Goal: Transaction & Acquisition: Download file/media

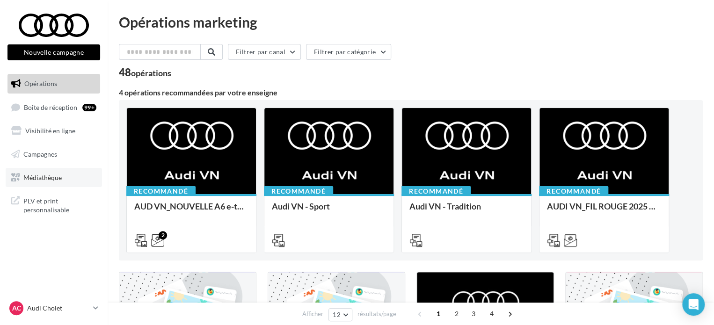
click at [44, 174] on span "Médiathèque" at bounding box center [42, 177] width 38 height 8
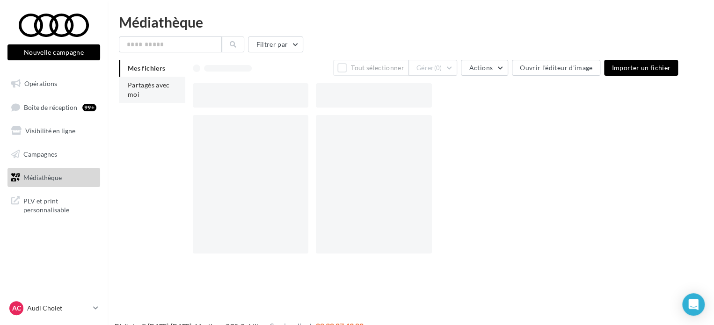
click at [161, 95] on li "Partagés avec moi" at bounding box center [152, 90] width 66 height 26
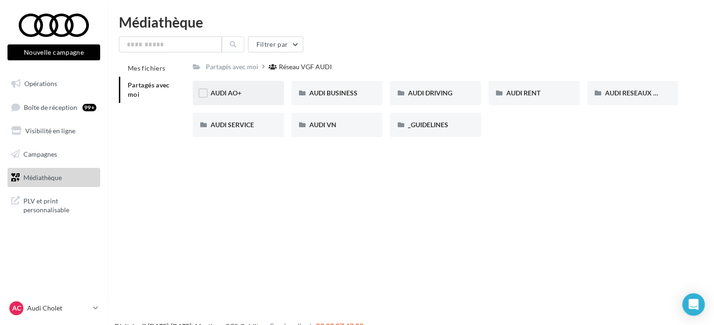
click at [242, 96] on div "AUDI AO+" at bounding box center [238, 92] width 56 height 9
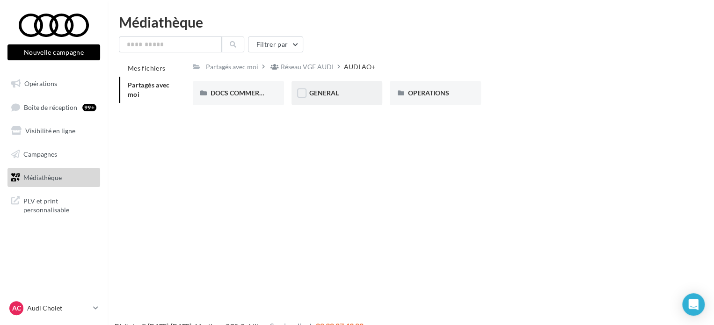
click at [312, 85] on div "GENERAL" at bounding box center [336, 93] width 91 height 24
click at [249, 90] on div "Charte VO" at bounding box center [238, 92] width 56 height 9
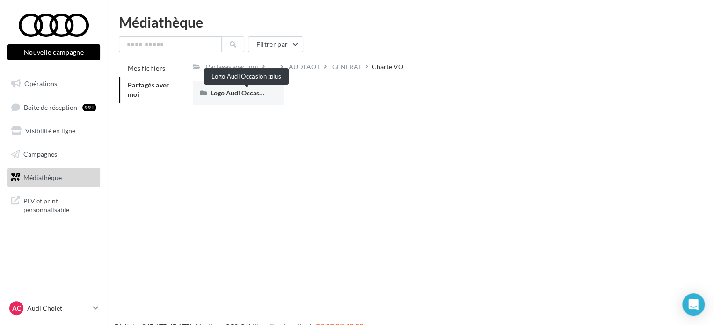
click at [249, 90] on span "Logo Audi Occasion :plus" at bounding box center [246, 93] width 73 height 8
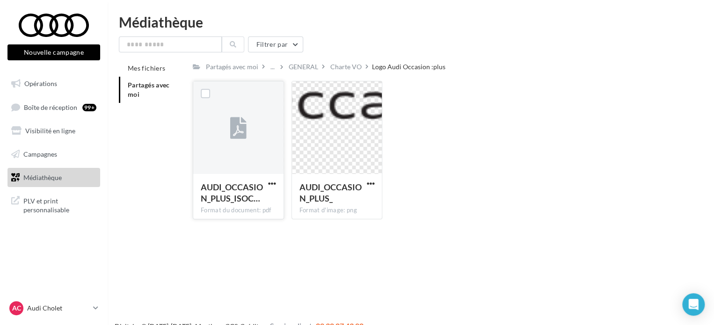
click at [263, 193] on div "AUDI_OCCASION_PLUS_ISOC…" at bounding box center [233, 192] width 64 height 22
click at [272, 180] on span "button" at bounding box center [272, 184] width 8 height 8
click at [239, 202] on button "Télécharger" at bounding box center [231, 202] width 94 height 24
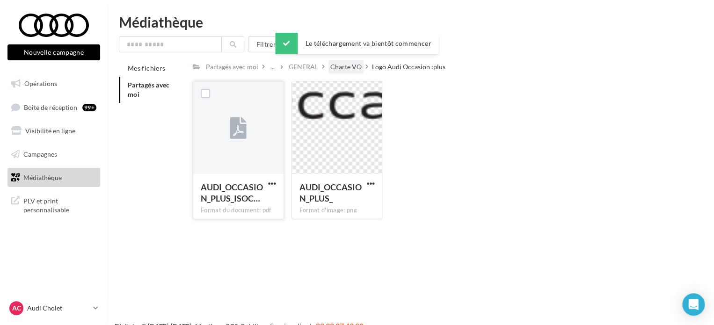
click at [342, 61] on div "Charte VO" at bounding box center [345, 67] width 35 height 14
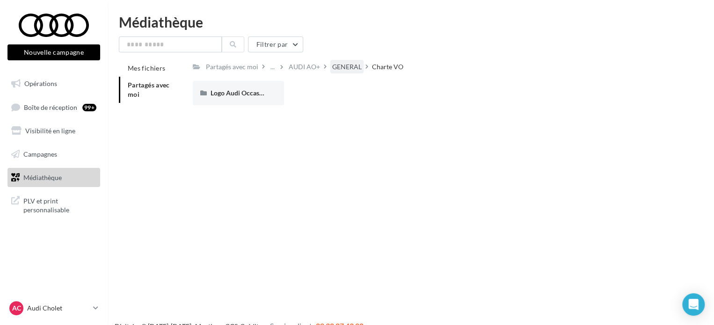
click at [350, 65] on div "GENERAL" at bounding box center [346, 66] width 29 height 9
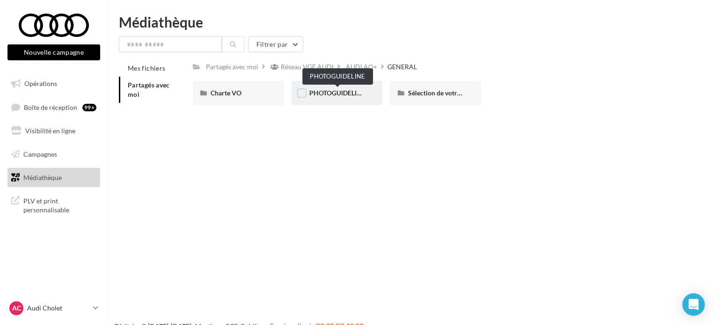
click at [318, 94] on span "PHOTOGUIDELINE" at bounding box center [337, 93] width 56 height 8
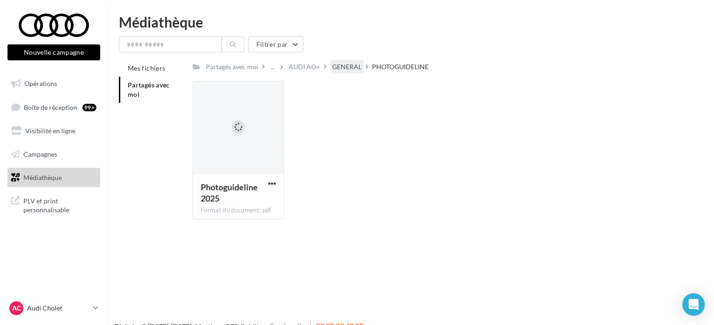
click at [337, 65] on div "GENERAL" at bounding box center [346, 66] width 29 height 9
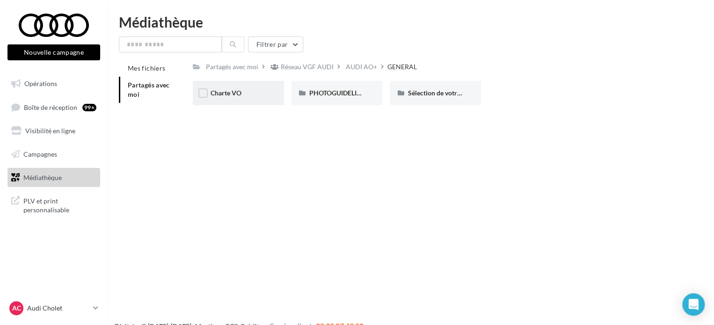
click at [257, 86] on div "Charte VO" at bounding box center [238, 93] width 91 height 24
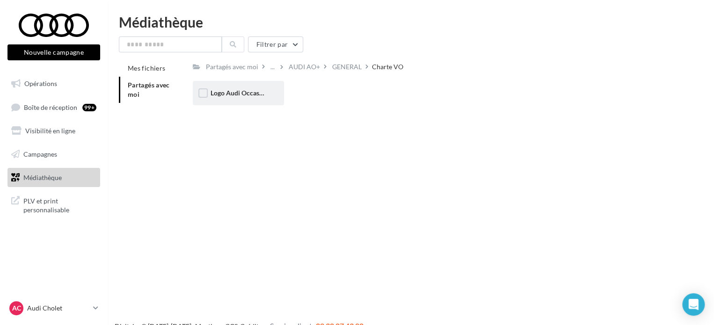
click at [241, 98] on div "Logo Audi Occasion :plus" at bounding box center [238, 93] width 91 height 24
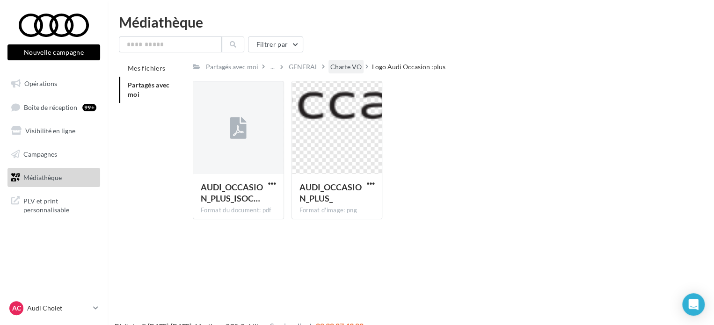
click at [342, 69] on div "Charte VO" at bounding box center [345, 66] width 31 height 9
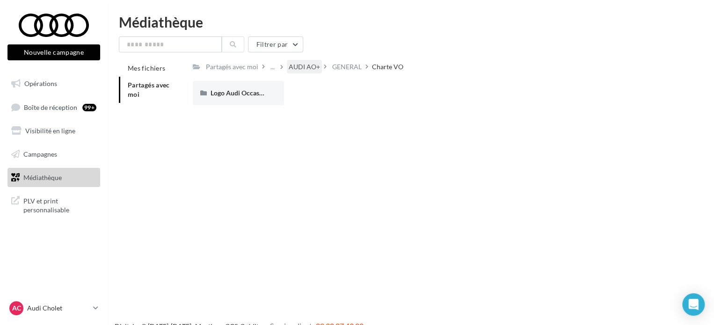
click at [306, 61] on div "AUDI AO+" at bounding box center [304, 67] width 35 height 14
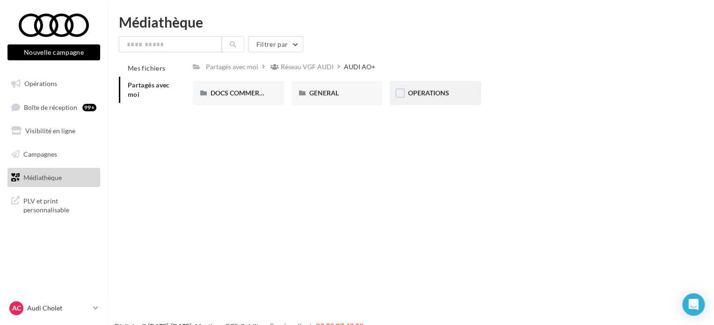
click at [449, 91] on div "OPERATIONS" at bounding box center [435, 92] width 56 height 9
click at [242, 96] on span "AUDI VO_Campagne_Octobre" at bounding box center [253, 93] width 87 height 8
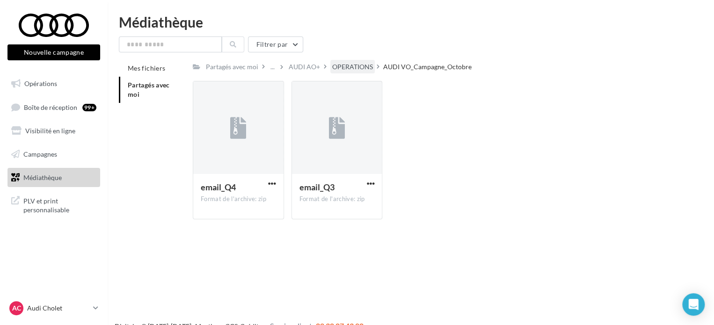
click at [363, 70] on div "OPERATIONS" at bounding box center [352, 66] width 41 height 9
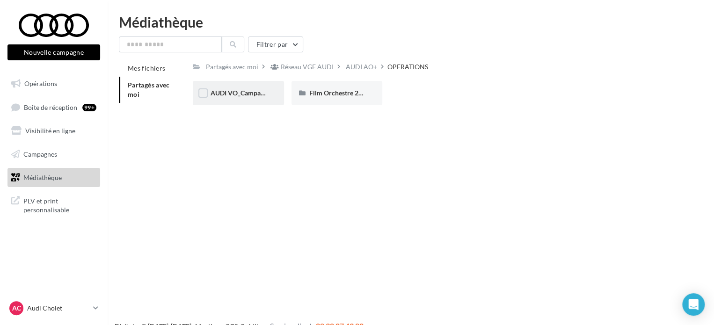
click at [221, 99] on div "AUDI VO_Campagne_Octobre" at bounding box center [238, 93] width 91 height 24
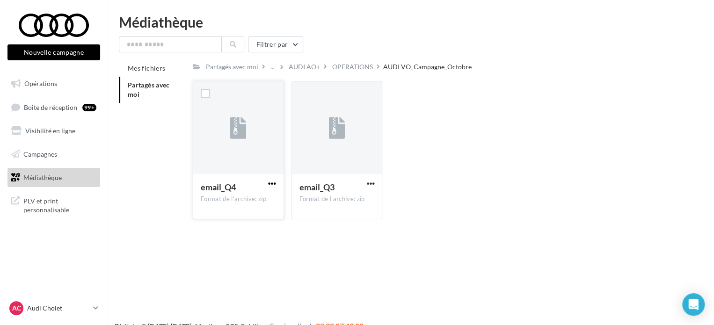
click at [274, 184] on span "button" at bounding box center [272, 184] width 8 height 8
click at [245, 204] on button "Télécharger" at bounding box center [231, 202] width 94 height 24
click at [395, 60] on div "Partagés avec moi ... AUDI AO+ OPERATIONS AUDI VO_Campagne_Octobre" at bounding box center [334, 67] width 283 height 14
